Goal: Task Accomplishment & Management: Use online tool/utility

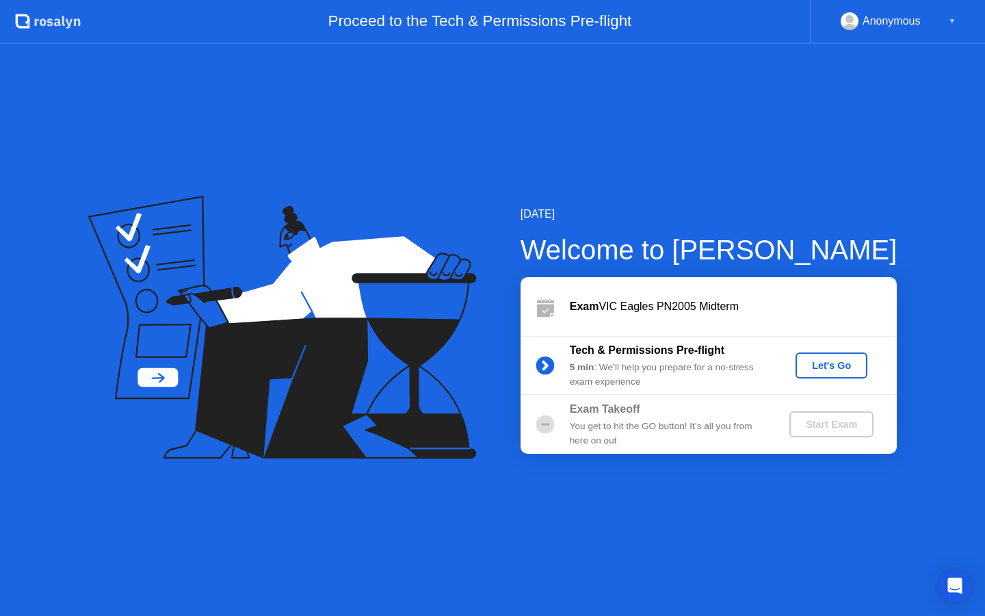
click at [839, 369] on div "Let's Go" at bounding box center [831, 365] width 61 height 11
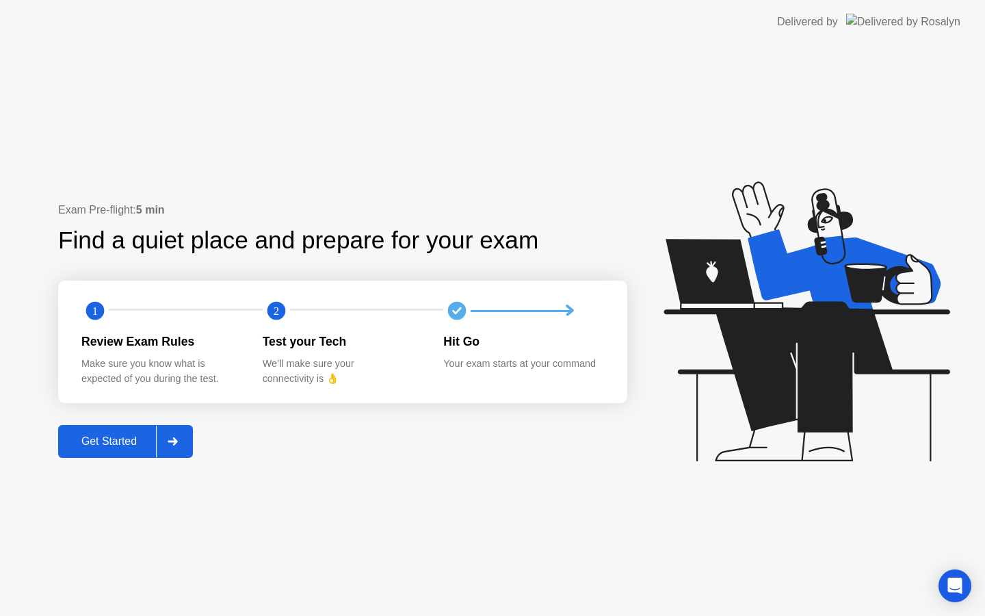
click at [153, 447] on div "Get Started" at bounding box center [109, 441] width 94 height 12
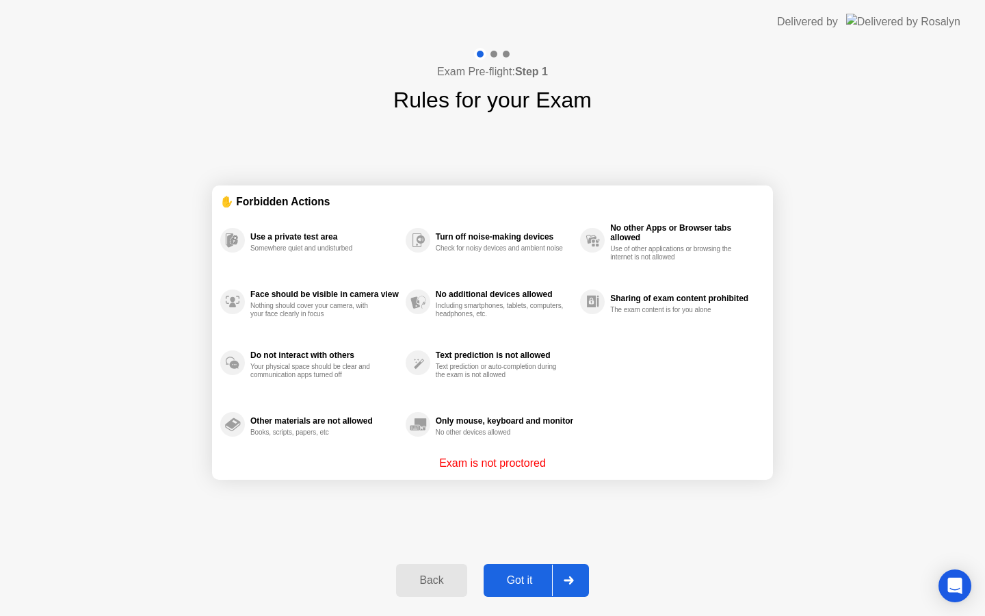
click at [543, 583] on div "Got it" at bounding box center [520, 580] width 64 height 12
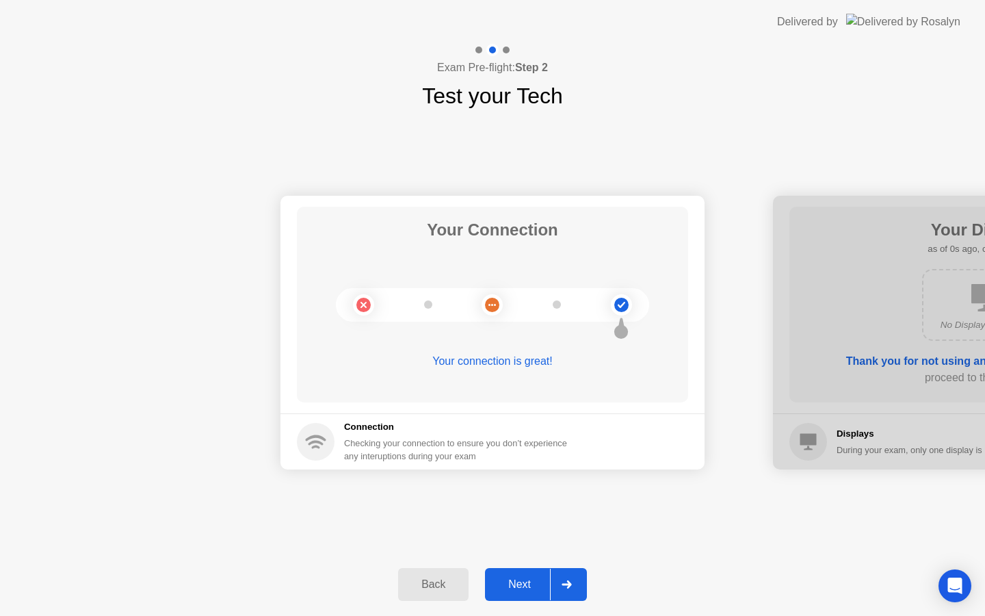
click at [530, 582] on div "Next" at bounding box center [519, 584] width 61 height 12
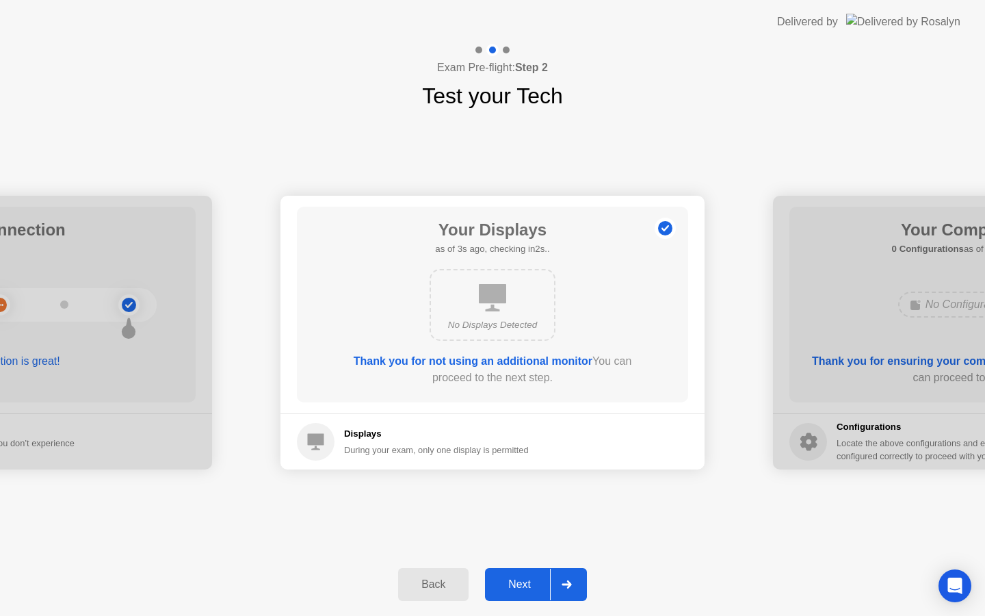
click at [536, 586] on div "Next" at bounding box center [519, 584] width 61 height 12
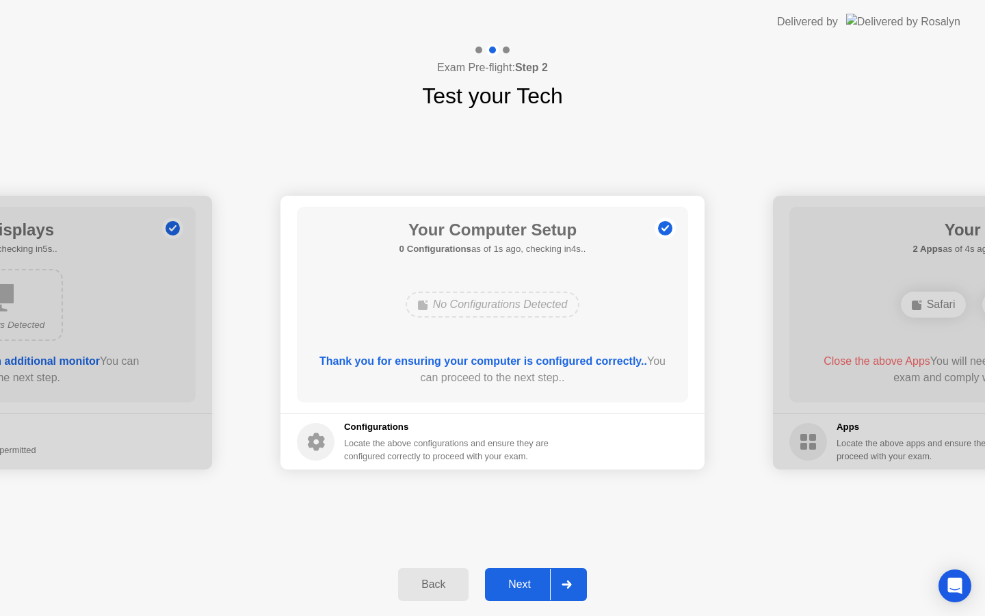
click at [536, 586] on div "Next" at bounding box center [519, 584] width 61 height 12
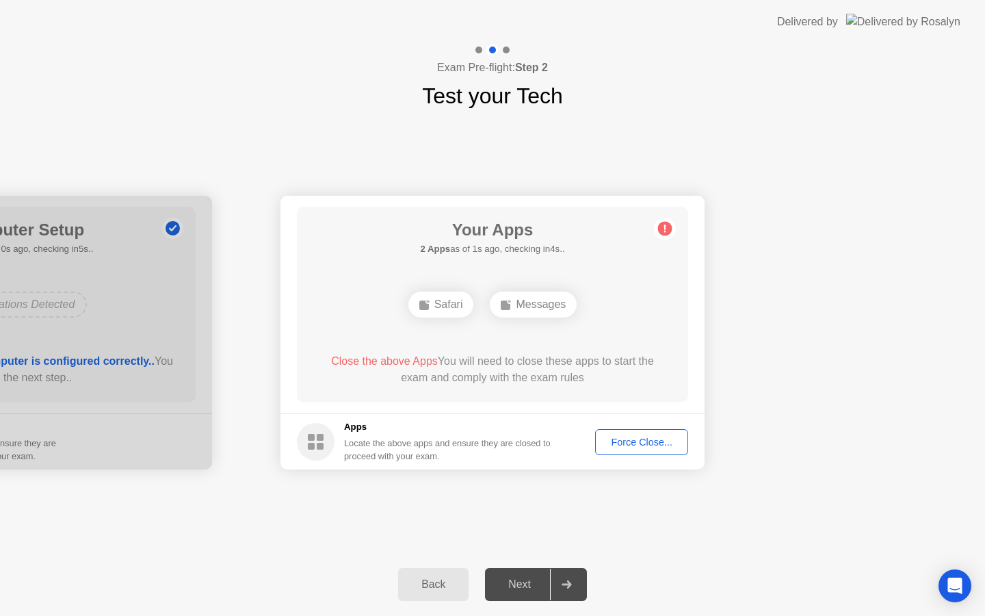
click at [630, 432] on button "Force Close..." at bounding box center [641, 442] width 93 height 26
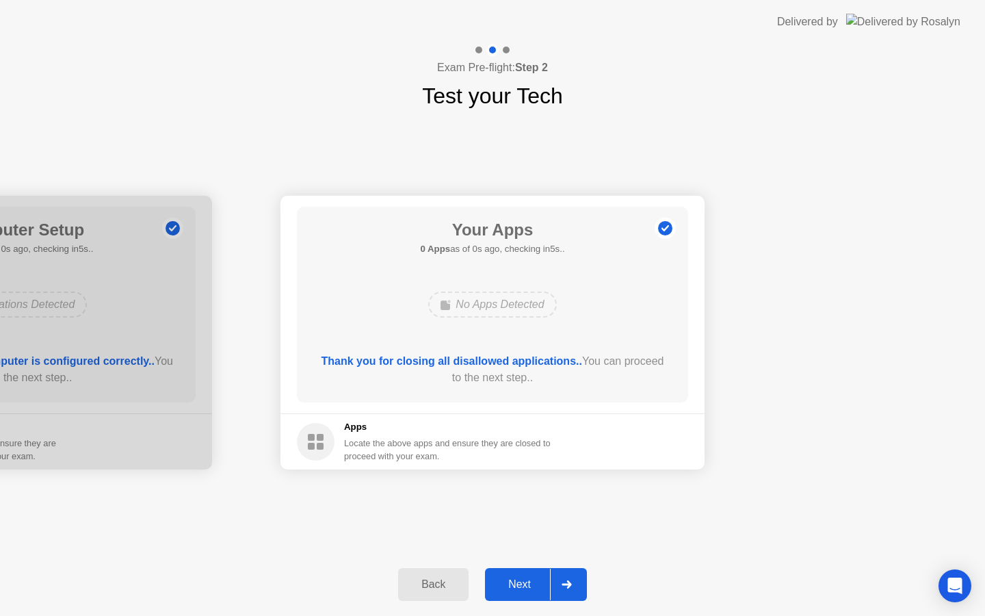
click at [576, 595] on div at bounding box center [566, 584] width 33 height 31
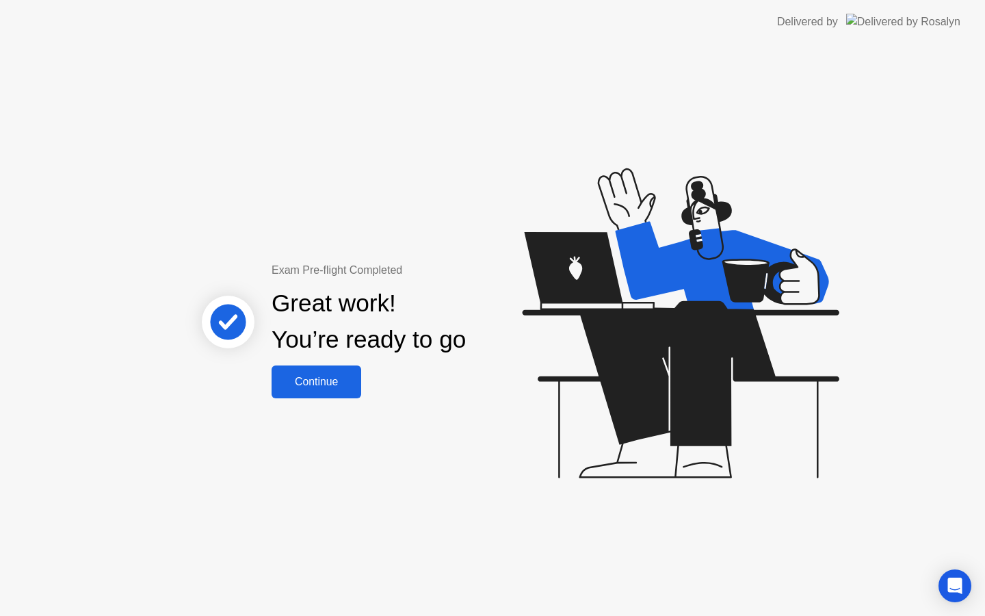
click at [339, 383] on div "Continue" at bounding box center [316, 382] width 81 height 12
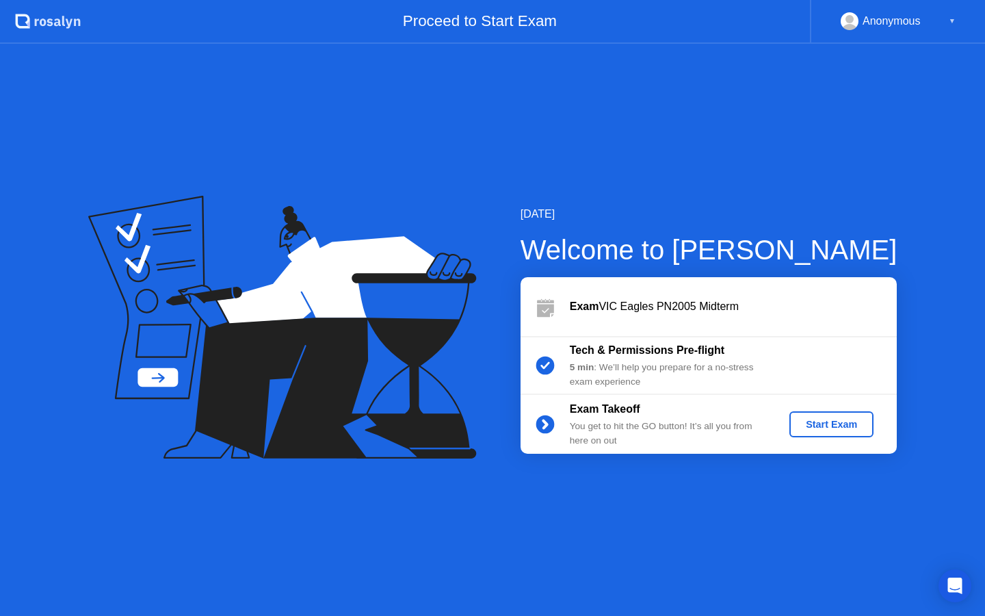
click at [838, 434] on button "Start Exam" at bounding box center [832, 424] width 84 height 26
